Goal: Ask a question: Seek information or help from site administrators or community

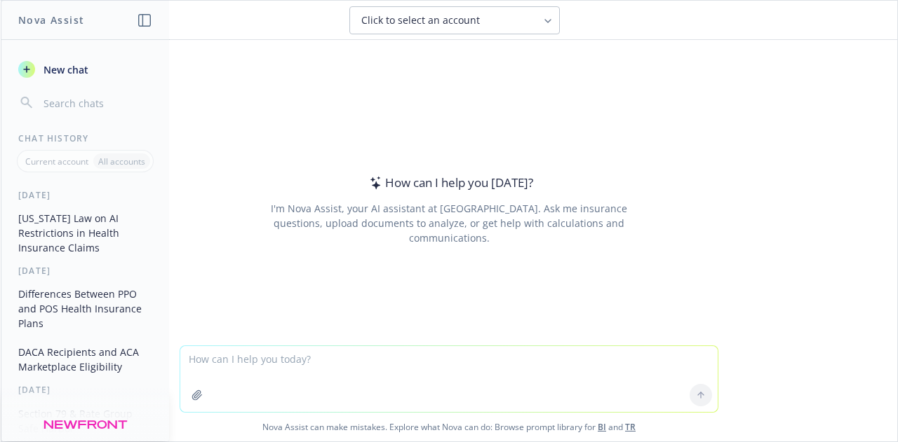
click at [72, 224] on button "[US_STATE] Law on AI Restrictions in Health Insurance Claims" at bounding box center [85, 233] width 145 height 53
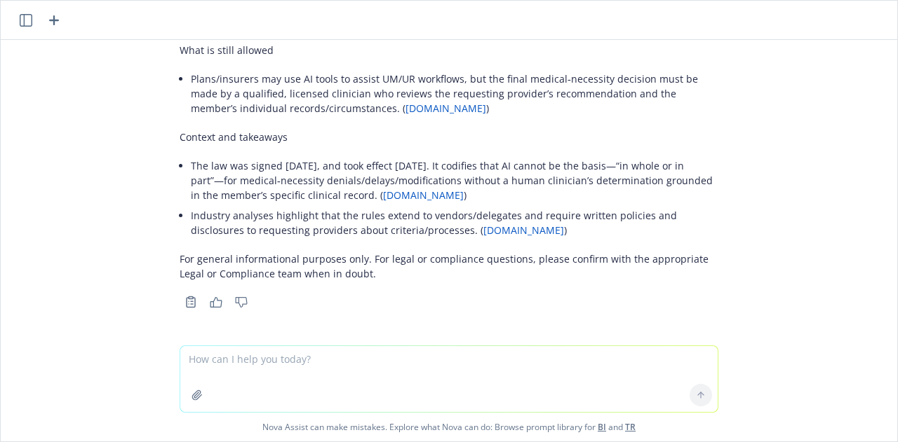
scroll to position [383, 0]
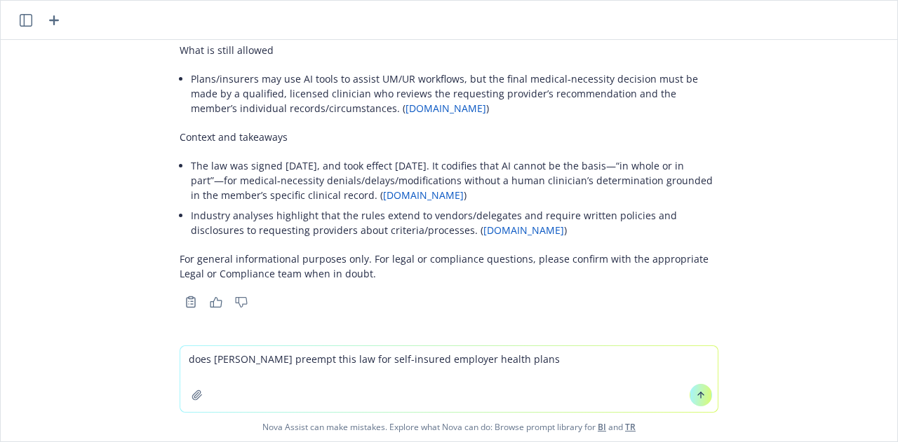
type textarea "does [PERSON_NAME] preempt this law for self-insured employer health plans?"
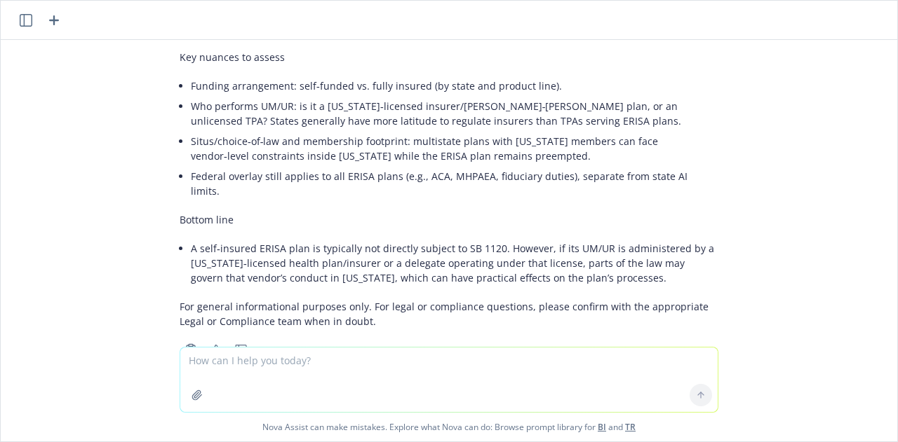
scroll to position [1001, 0]
type textarea "what is um/ur"
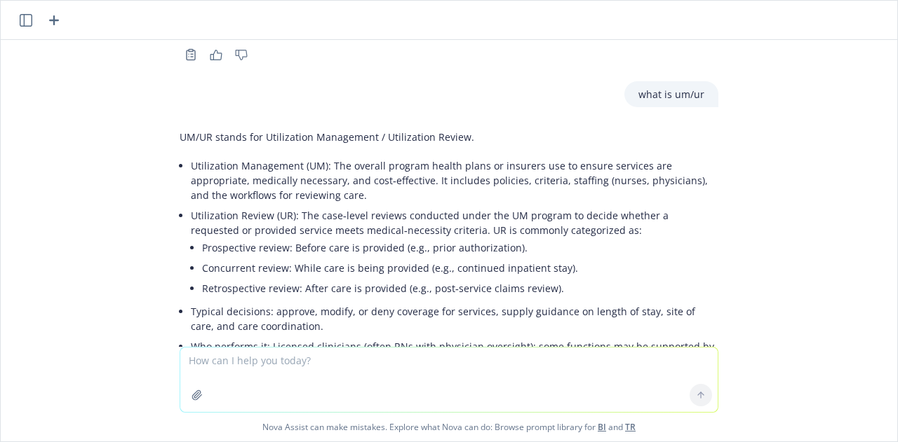
scroll to position [1295, 0]
click at [589, 257] on li "Concurrent review: While care is being provided (e.g., continued inpatient stay…" at bounding box center [460, 267] width 516 height 20
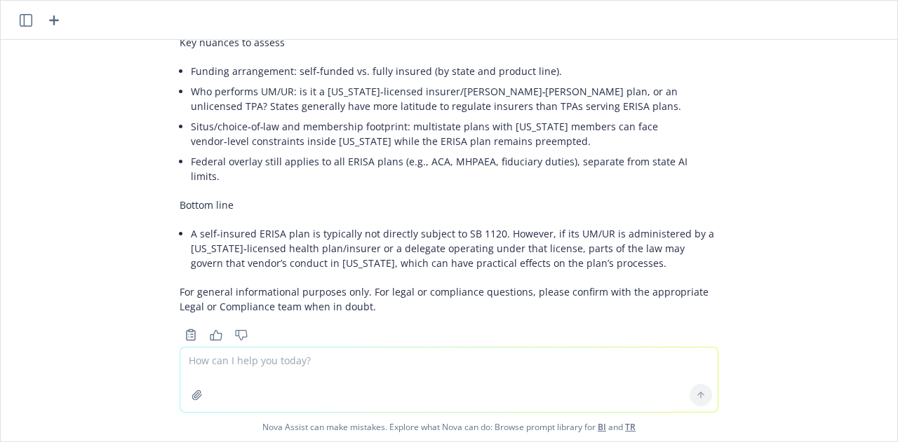
scroll to position [1429, 0]
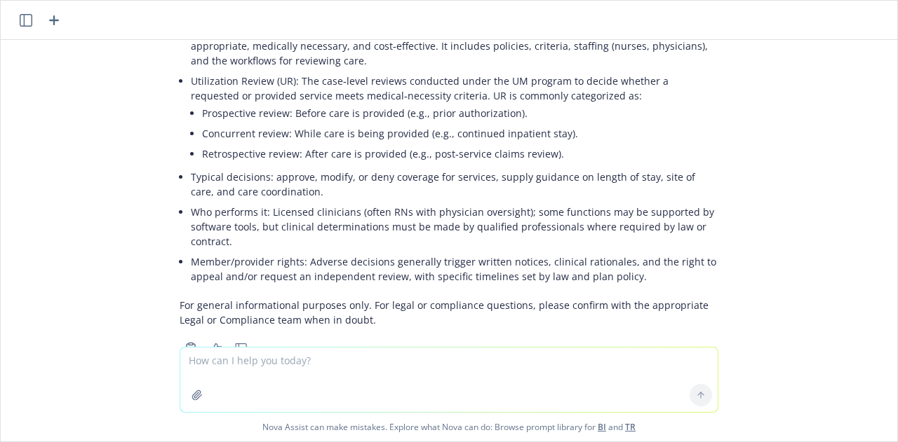
click at [536, 367] on textarea at bounding box center [448, 380] width 537 height 65
type textarea "are there any other states with similar laws"
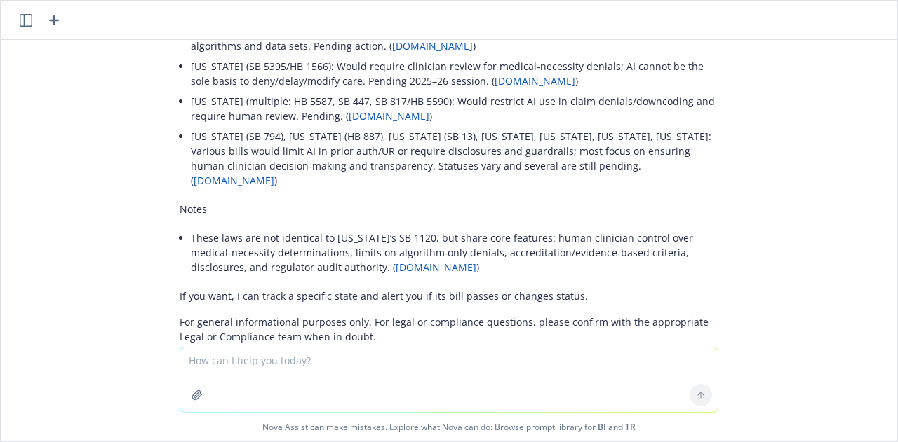
scroll to position [2037, 0]
